Goal: Information Seeking & Learning: Find specific page/section

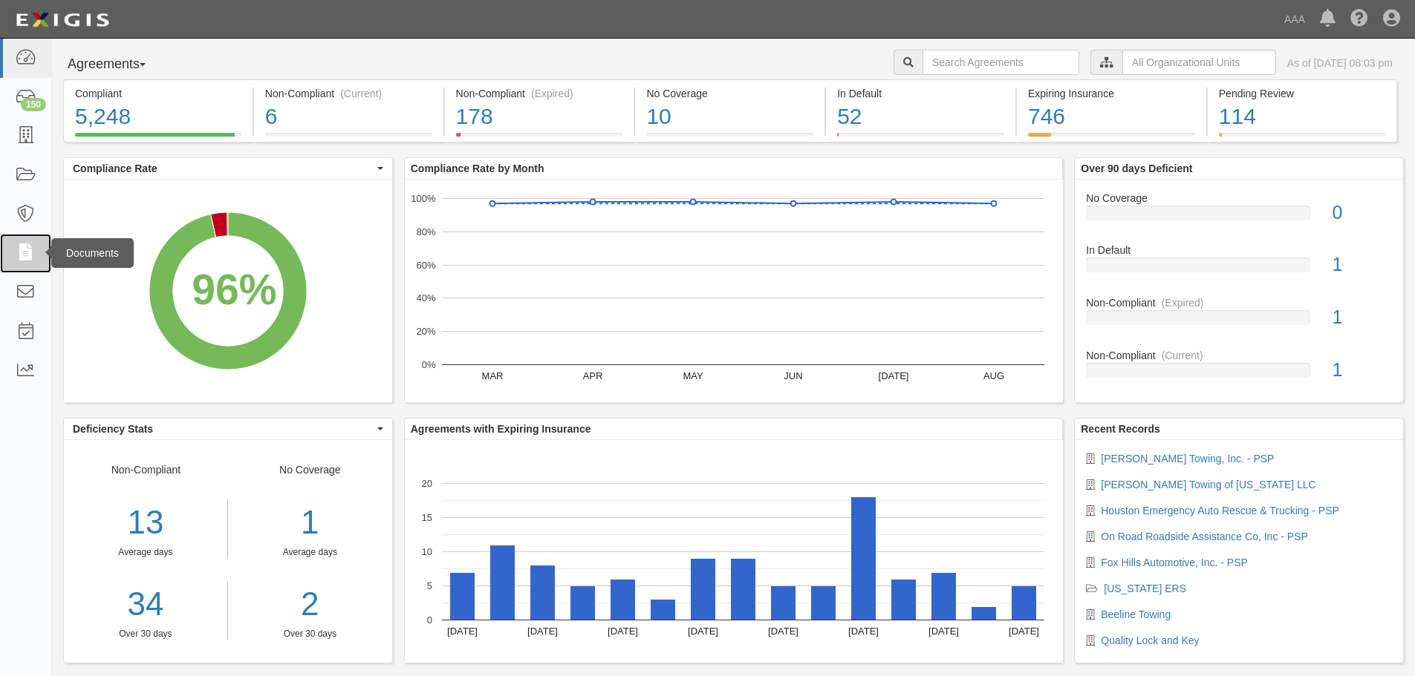
click at [22, 247] on icon at bounding box center [25, 253] width 21 height 17
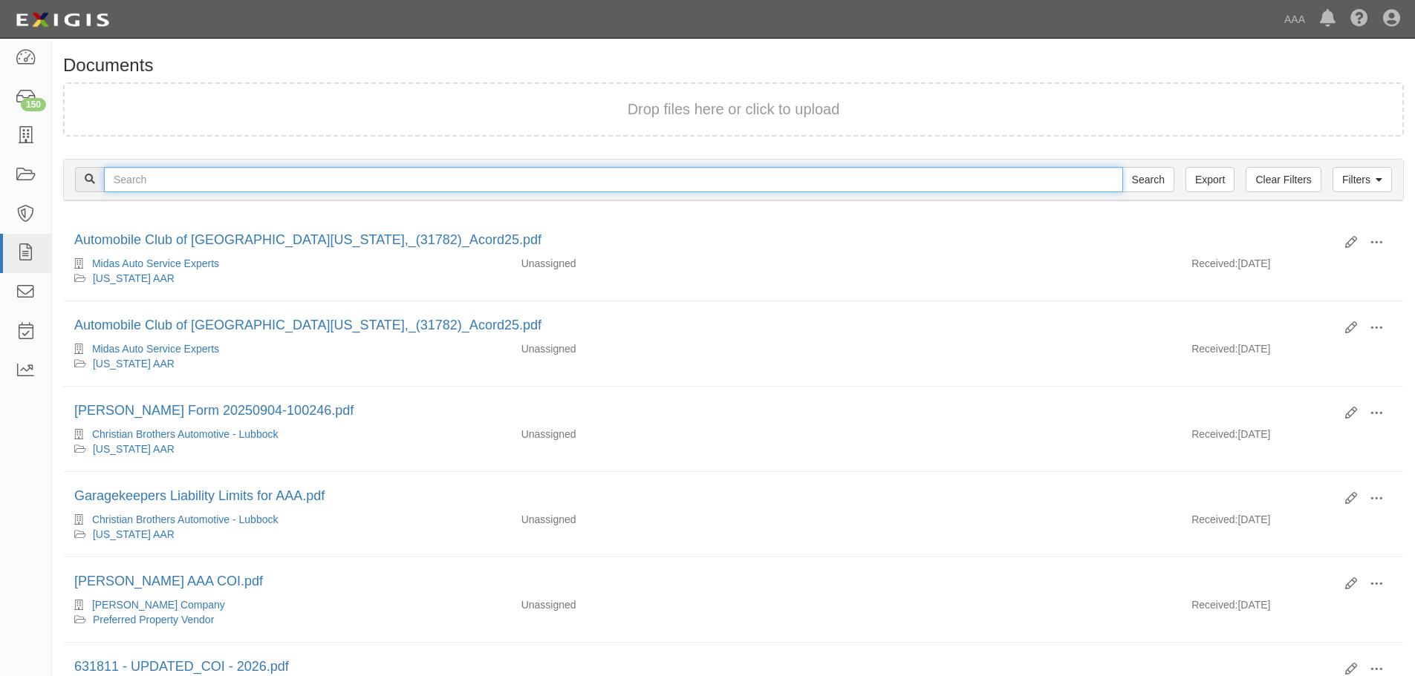
click at [176, 174] on input "text" at bounding box center [613, 179] width 1019 height 25
type input "village center owner"
click at [1122, 167] on input "Search" at bounding box center [1148, 179] width 52 height 25
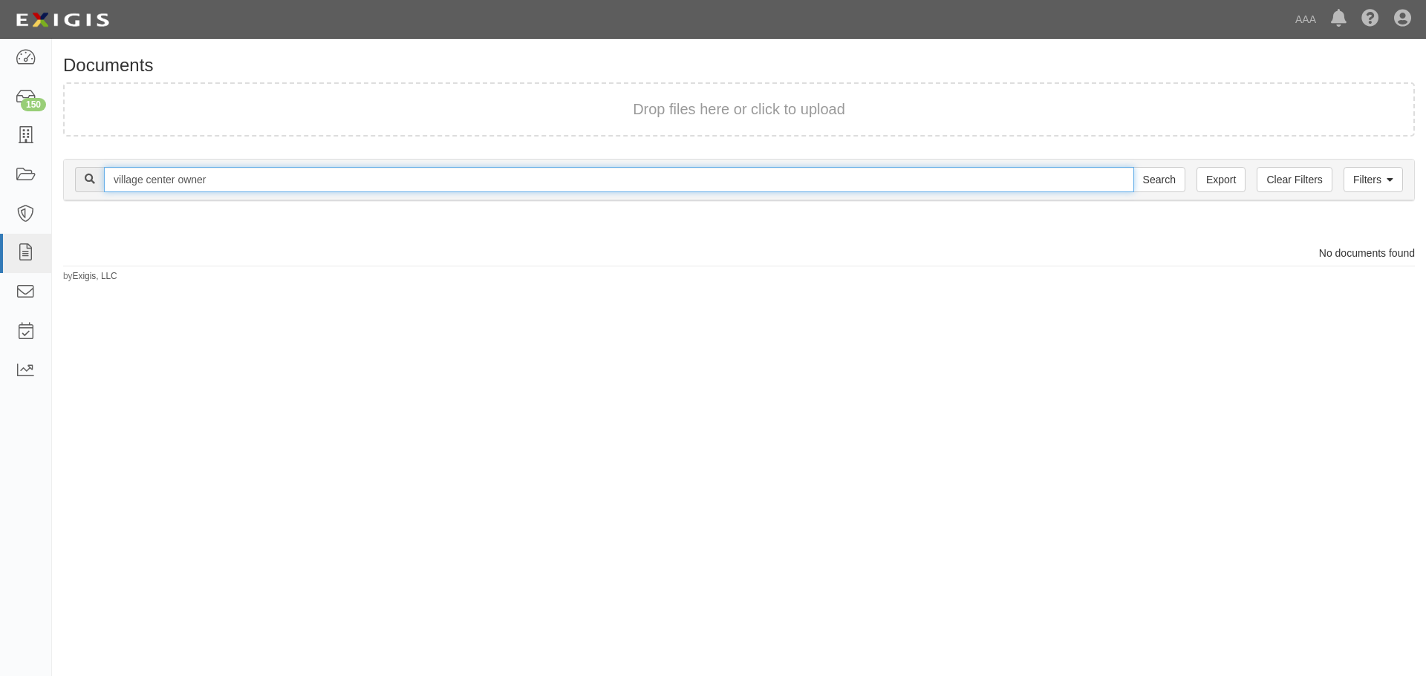
drag, startPoint x: 232, startPoint y: 183, endPoint x: 254, endPoint y: 178, distance: 22.7
click at [232, 184] on input "village center owner" at bounding box center [619, 179] width 1030 height 25
type input "village center"
click at [1133, 167] on input "Search" at bounding box center [1159, 179] width 52 height 25
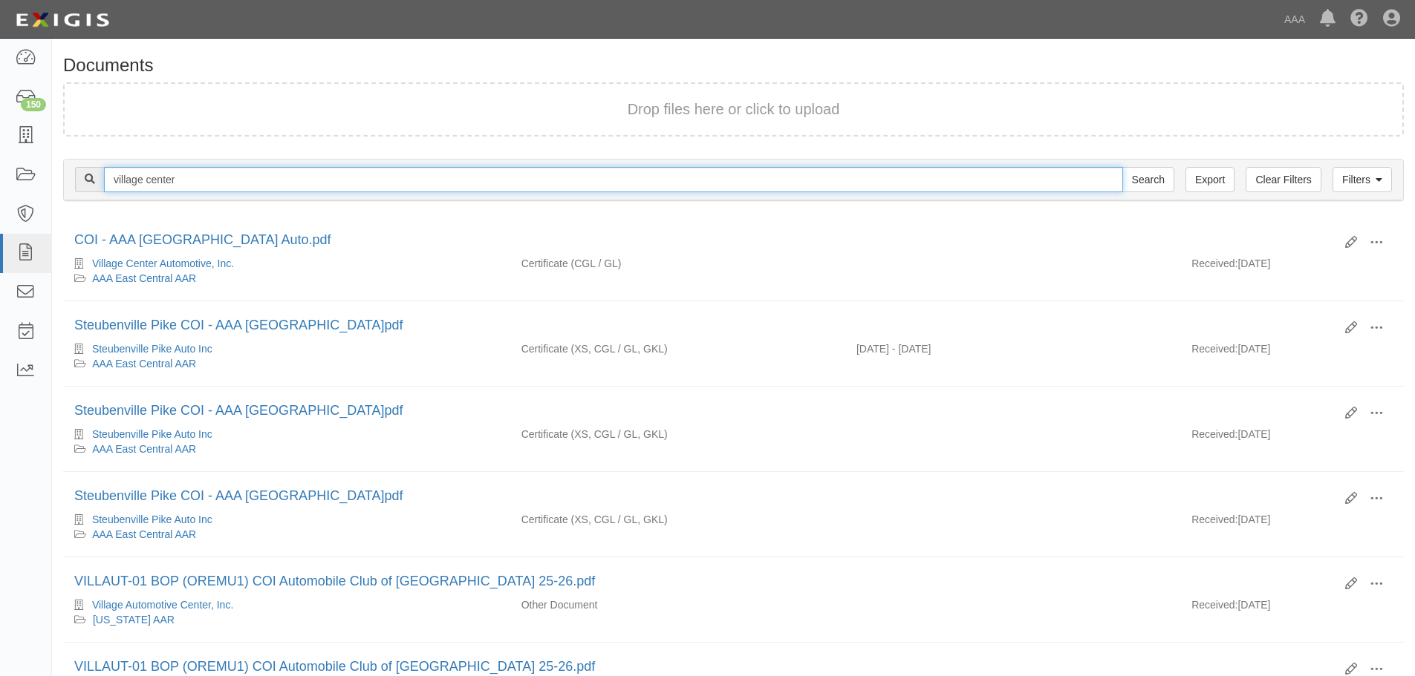
click at [187, 180] on input "village center" at bounding box center [613, 179] width 1019 height 25
drag, startPoint x: 190, startPoint y: 181, endPoint x: 110, endPoint y: 189, distance: 80.6
click at [110, 189] on input "village center" at bounding box center [613, 179] width 1019 height 25
type input "csg retail"
click at [1122, 167] on input "Search" at bounding box center [1148, 179] width 52 height 25
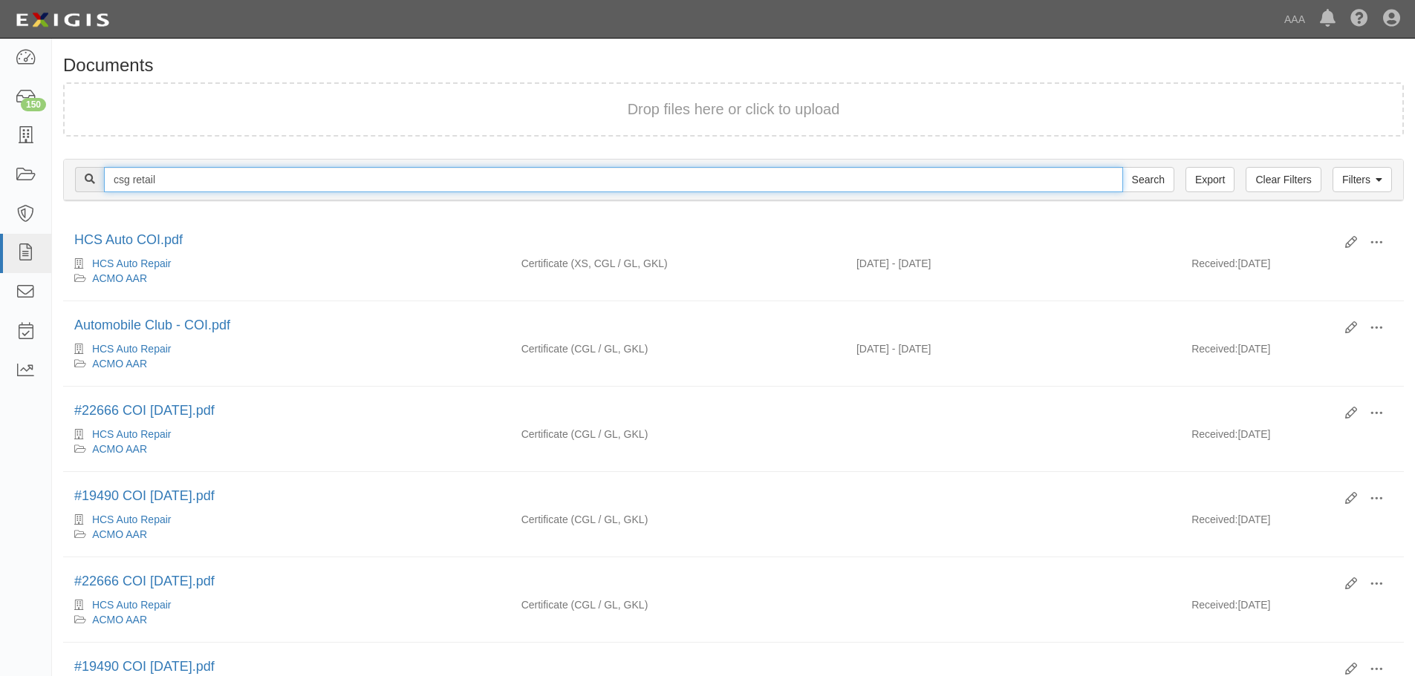
click at [175, 186] on input "csg retail" at bounding box center [613, 179] width 1019 height 25
click at [1122, 167] on input "Search" at bounding box center [1148, 179] width 52 height 25
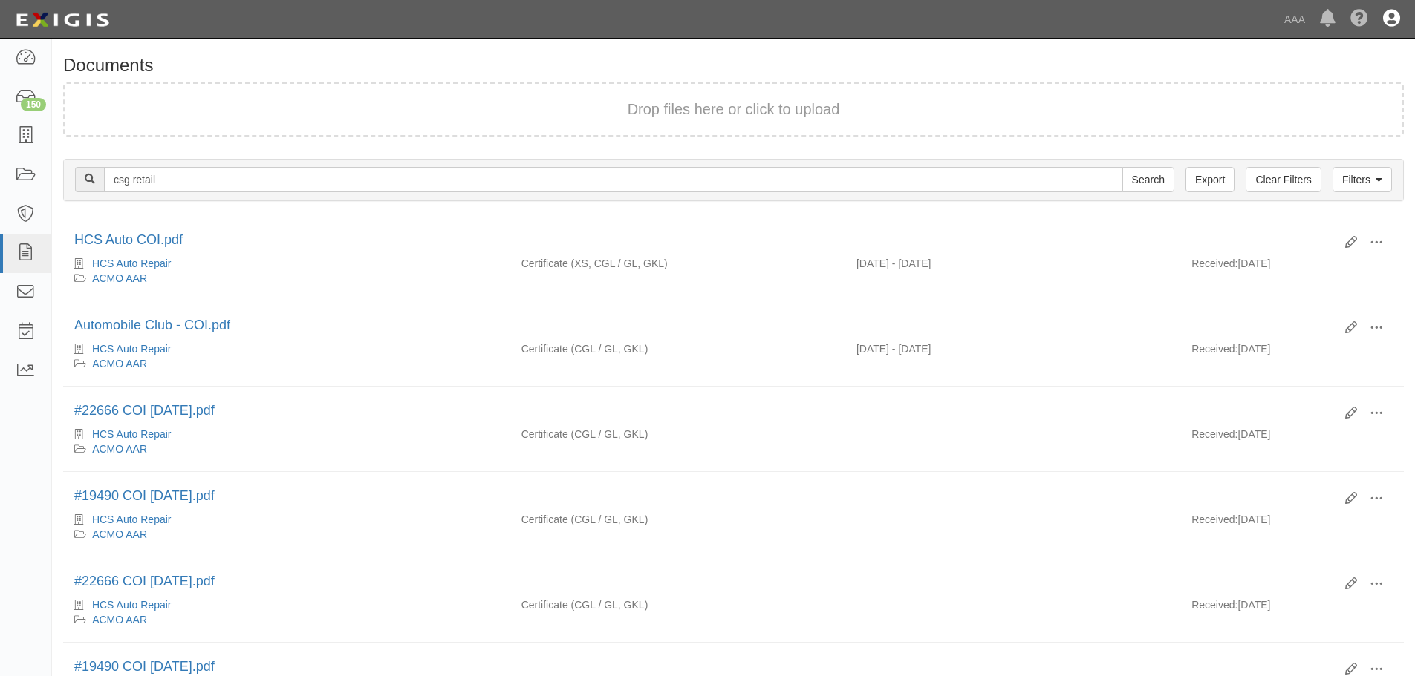
click at [1384, 10] on icon at bounding box center [1391, 19] width 17 height 18
click at [1313, 80] on link "Sign Out" at bounding box center [1347, 87] width 117 height 30
